Goal: Task Accomplishment & Management: Use online tool/utility

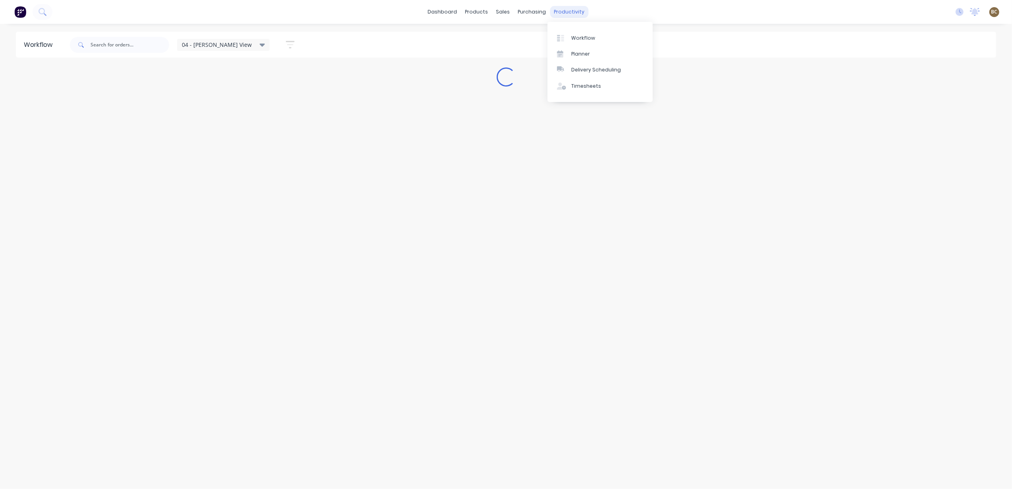
click at [579, 10] on div "productivity" at bounding box center [569, 12] width 38 height 12
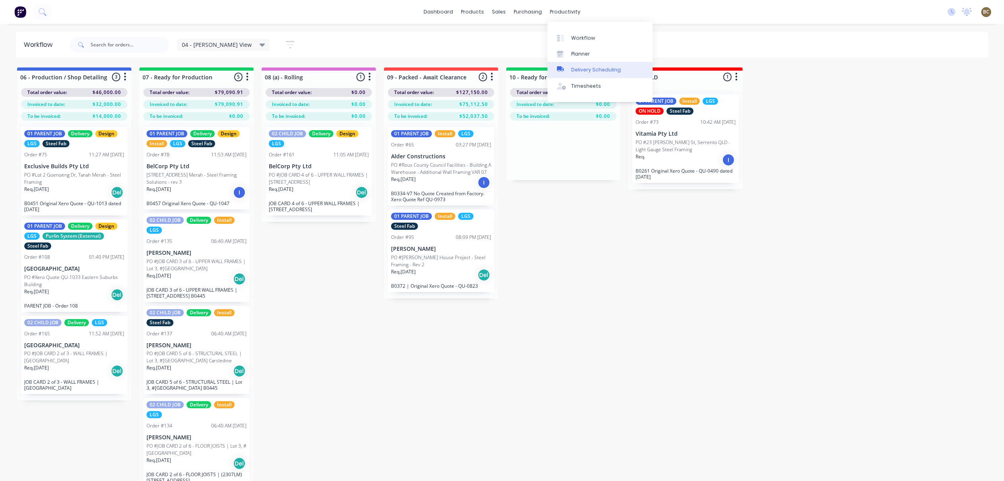
click at [591, 67] on div "Delivery Scheduling" at bounding box center [596, 69] width 50 height 7
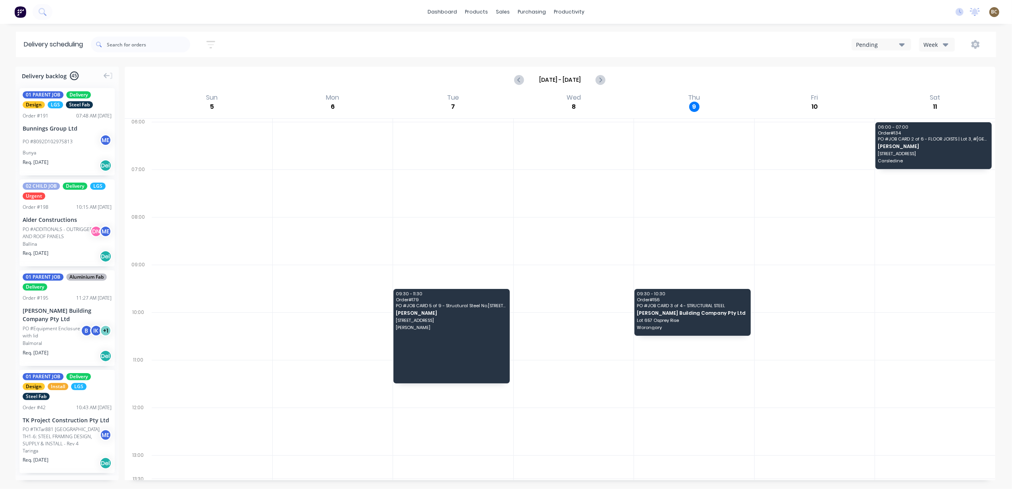
click at [926, 40] on div "Week" at bounding box center [934, 44] width 23 height 8
click at [929, 41] on div "Week" at bounding box center [934, 44] width 23 height 8
click at [932, 74] on div "Vehicle" at bounding box center [958, 81] width 79 height 16
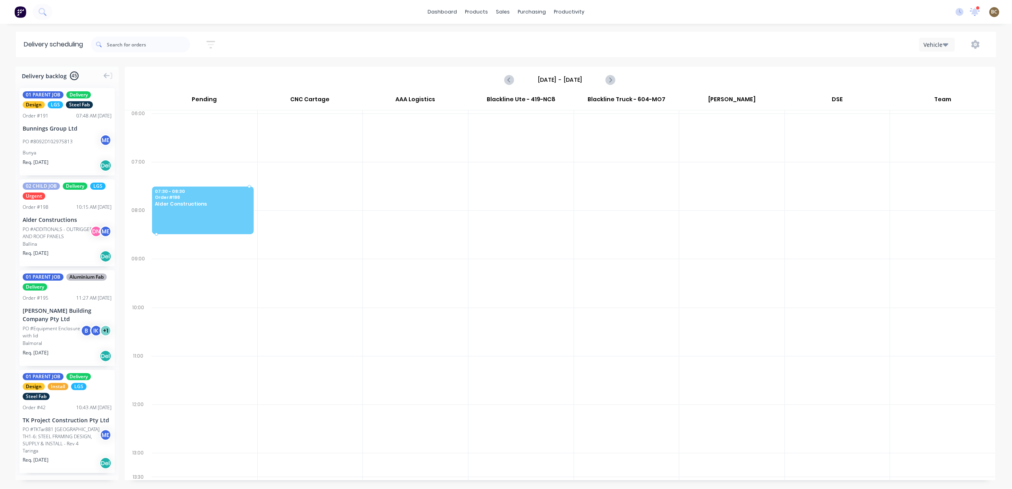
drag, startPoint x: 49, startPoint y: 238, endPoint x: 194, endPoint y: 197, distance: 150.9
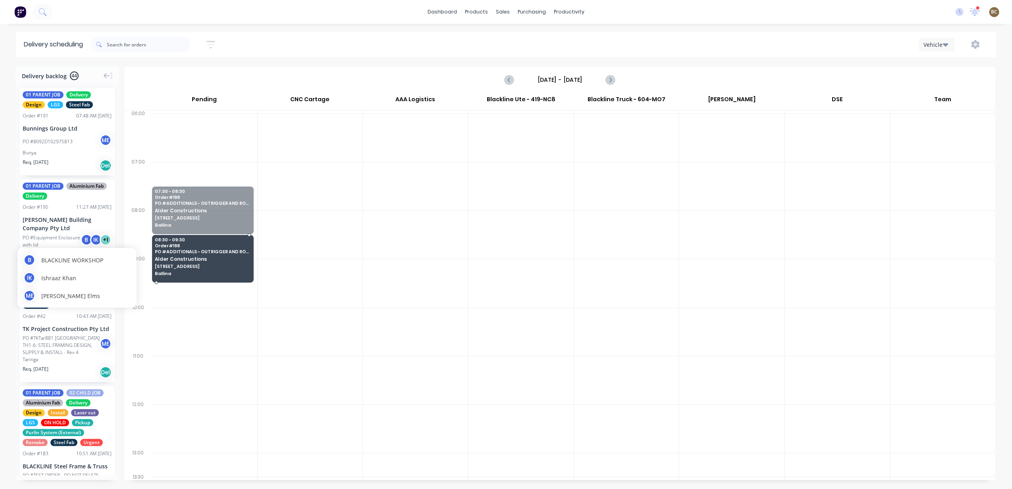
drag, startPoint x: 198, startPoint y: 202, endPoint x: 80, endPoint y: 242, distance: 125.0
click at [80, 242] on div "Delivery backlog 44 01 PARENT JOB Delivery Design LGS Steel Fab Order # 191 07:…" at bounding box center [506, 278] width 1012 height 422
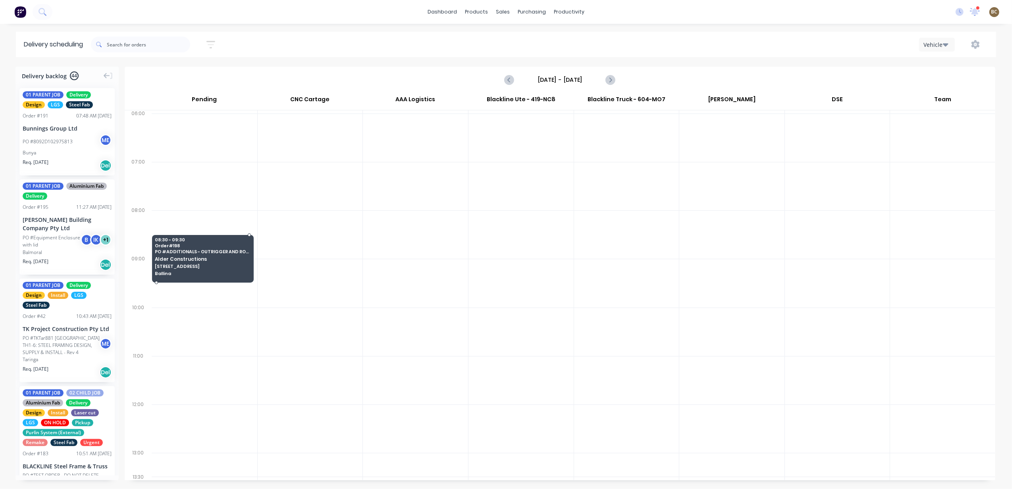
drag, startPoint x: 200, startPoint y: 260, endPoint x: 187, endPoint y: 253, distance: 15.5
click at [240, 300] on div "Moved to Backlog" at bounding box center [227, 296] width 80 height 16
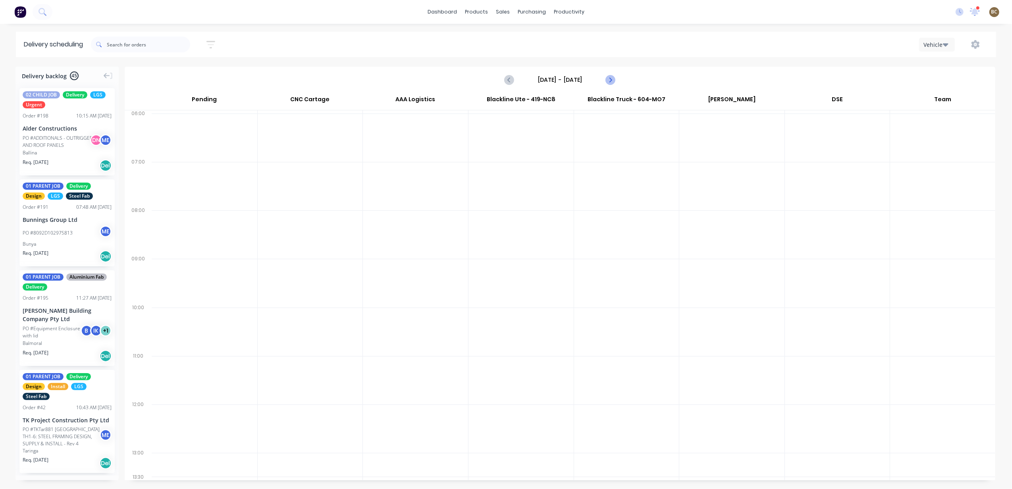
click at [606, 85] on button "Next page" at bounding box center [610, 80] width 16 height 16
click at [606, 81] on icon "Next page" at bounding box center [610, 80] width 10 height 10
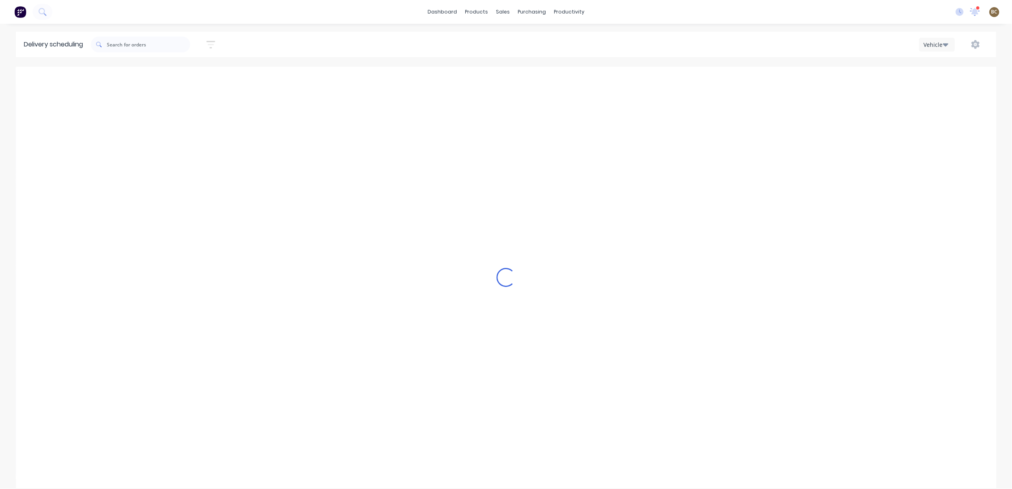
click at [606, 81] on icon "Next page" at bounding box center [610, 80] width 10 height 10
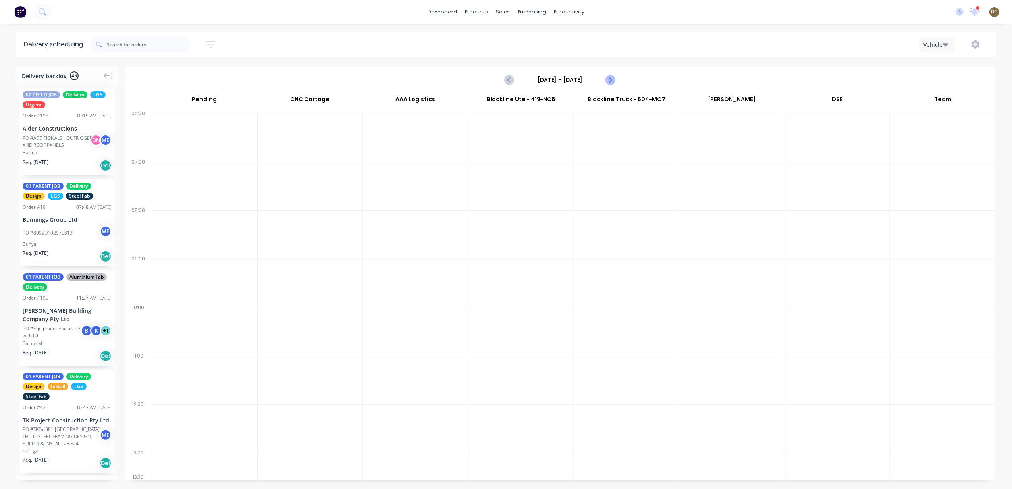
click at [606, 81] on icon "Next page" at bounding box center [610, 80] width 10 height 10
type input "[DATE] - [DATE]"
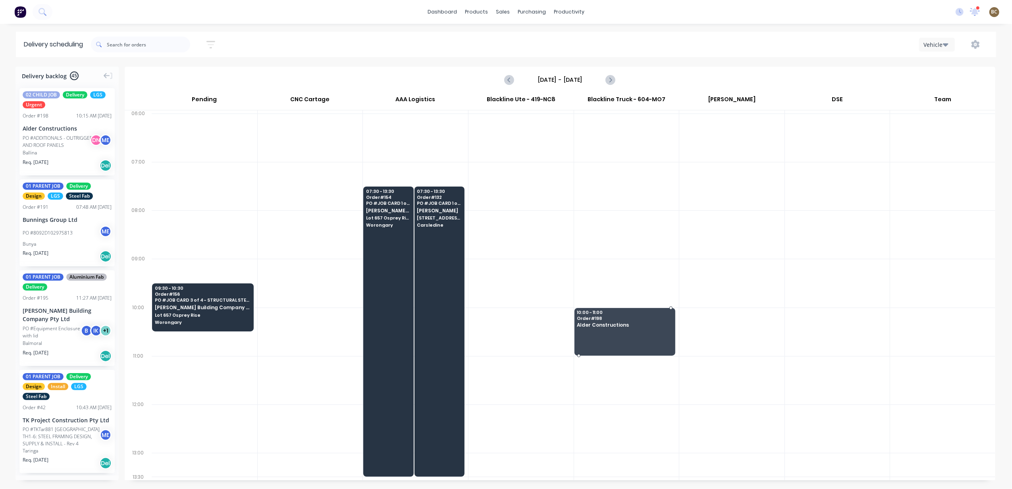
drag, startPoint x: 65, startPoint y: 148, endPoint x: 628, endPoint y: 321, distance: 588.1
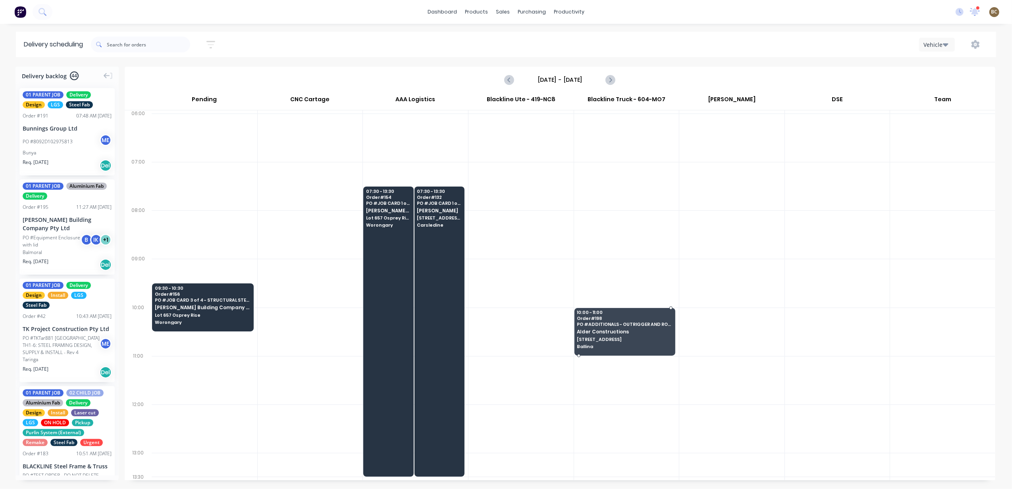
drag, startPoint x: 575, startPoint y: 357, endPoint x: 577, endPoint y: 345, distance: 12.9
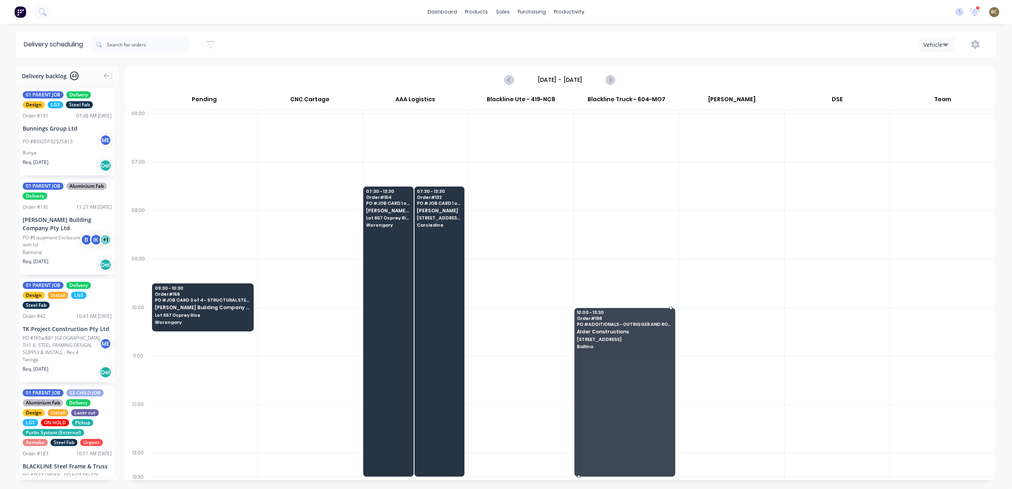
drag, startPoint x: 575, startPoint y: 356, endPoint x: 637, endPoint y: 472, distance: 131.8
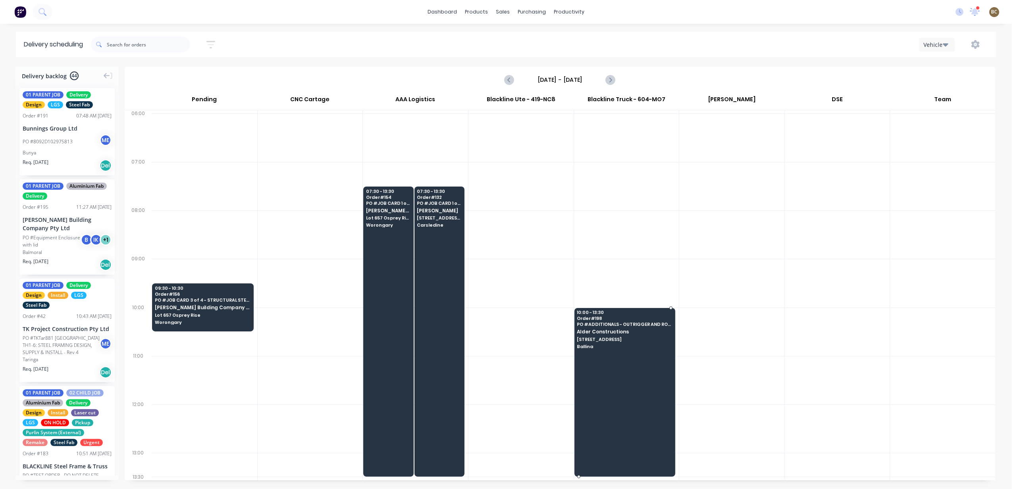
click at [639, 378] on div at bounding box center [624, 392] width 101 height 169
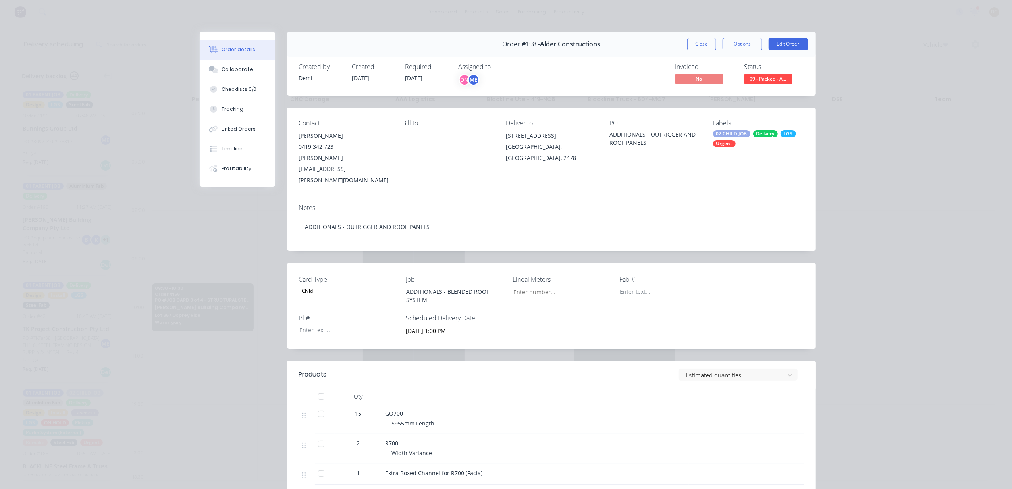
click at [768, 79] on span "09 - Packed - A..." at bounding box center [768, 79] width 48 height 10
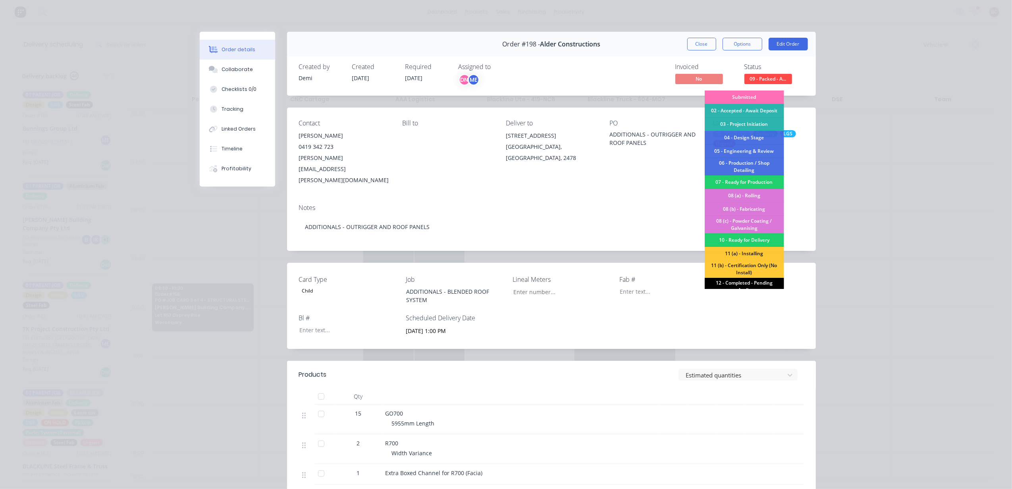
click at [745, 283] on div "12 - Completed - Pending Audit" at bounding box center [744, 286] width 79 height 17
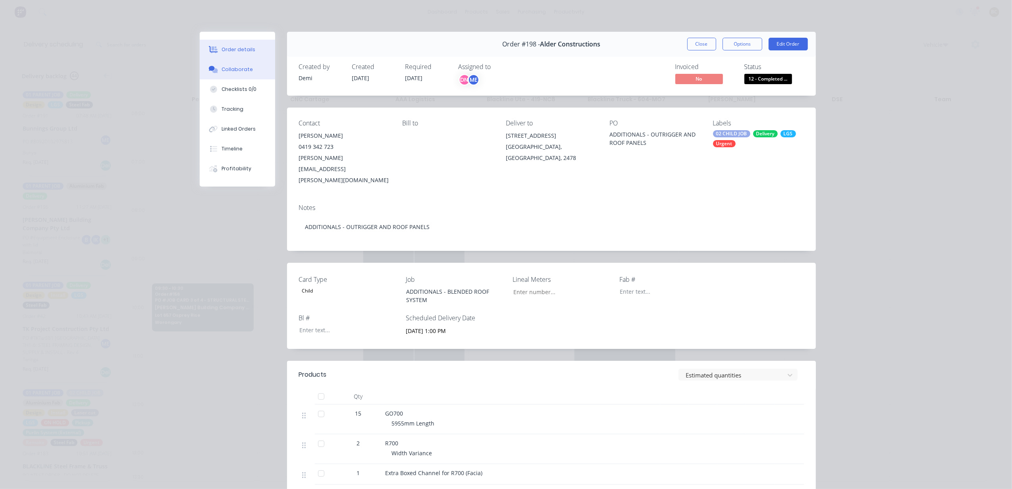
click at [245, 71] on div "Collaborate" at bounding box center [236, 69] width 31 height 7
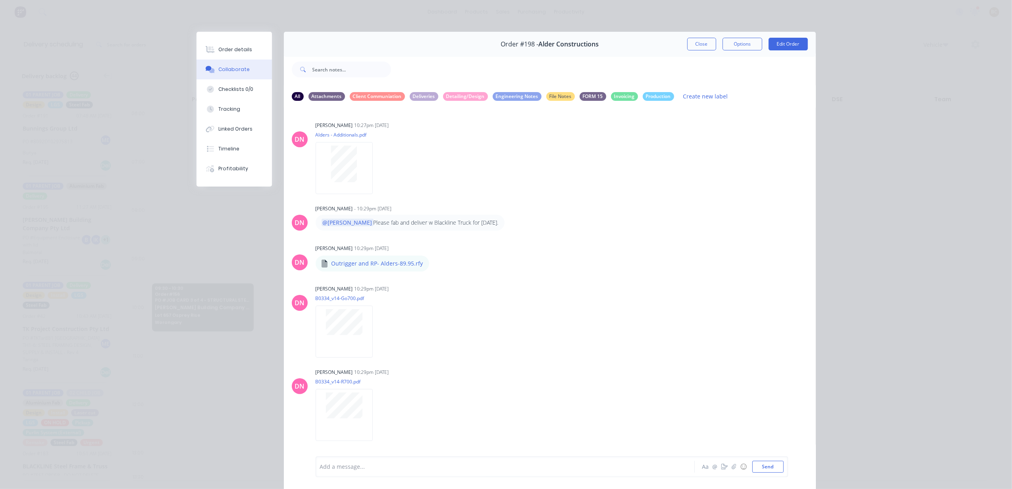
scroll to position [191, 0]
